Goal: Understand site structure: Understand site structure

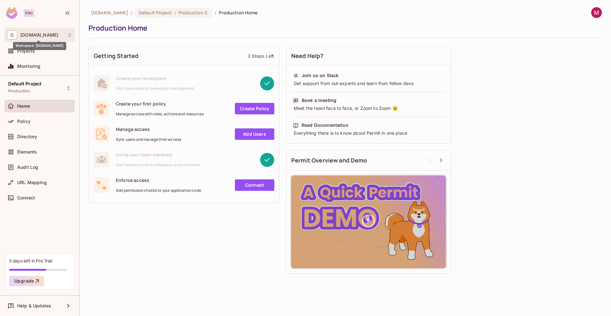
click at [28, 36] on span "[DOMAIN_NAME]" at bounding box center [39, 34] width 38 height 5
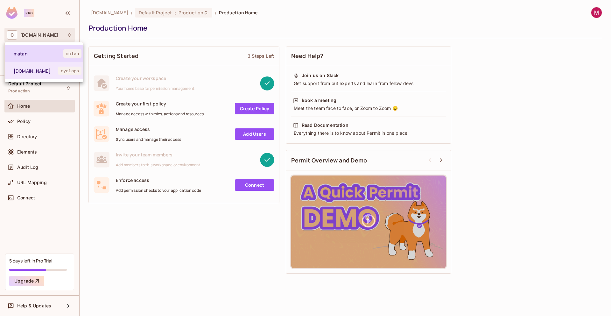
click at [33, 57] on li "[PERSON_NAME]" at bounding box center [44, 53] width 78 height 17
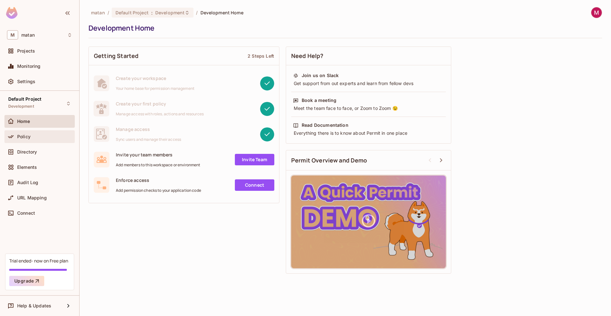
click at [32, 134] on div "Policy" at bounding box center [44, 136] width 55 height 5
